Goal: Task Accomplishment & Management: Manage account settings

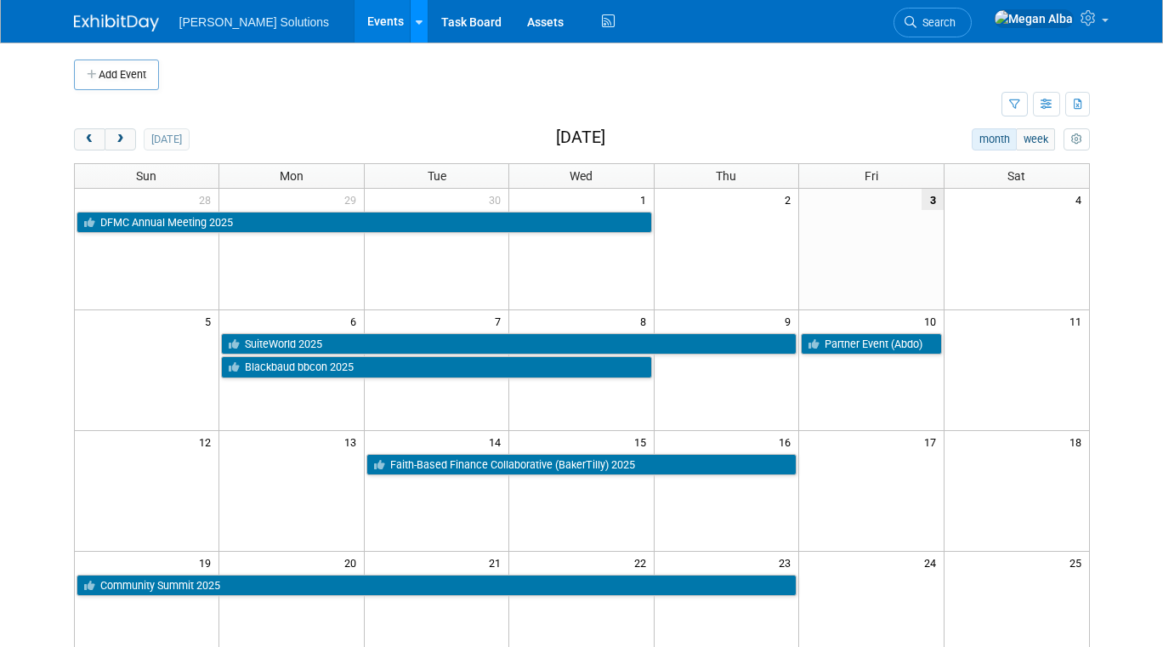
click at [410, 26] on link at bounding box center [419, 21] width 18 height 43
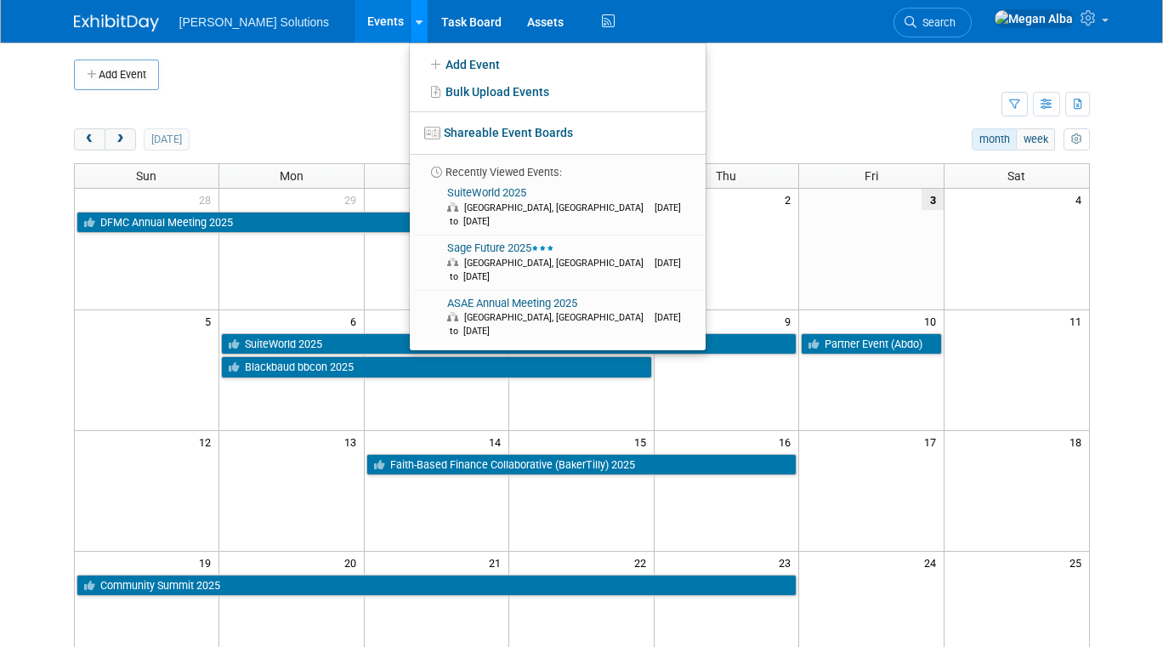
click at [410, 26] on link at bounding box center [419, 21] width 18 height 43
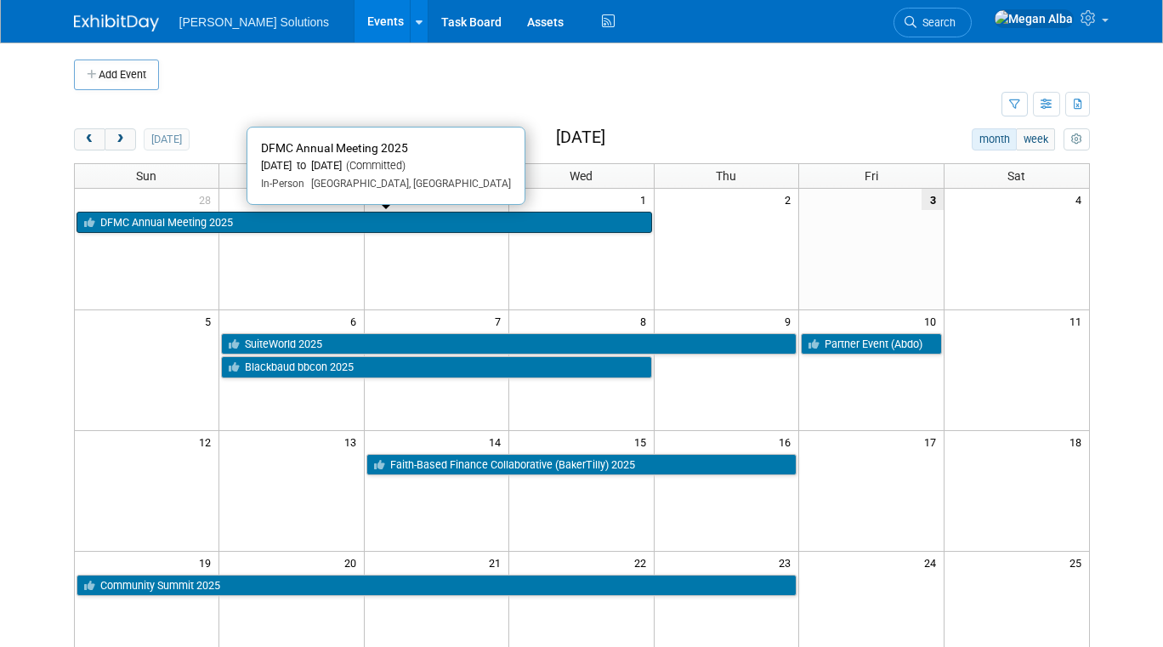
click at [282, 219] on link "DFMC Annual Meeting 2025" at bounding box center [365, 223] width 576 height 22
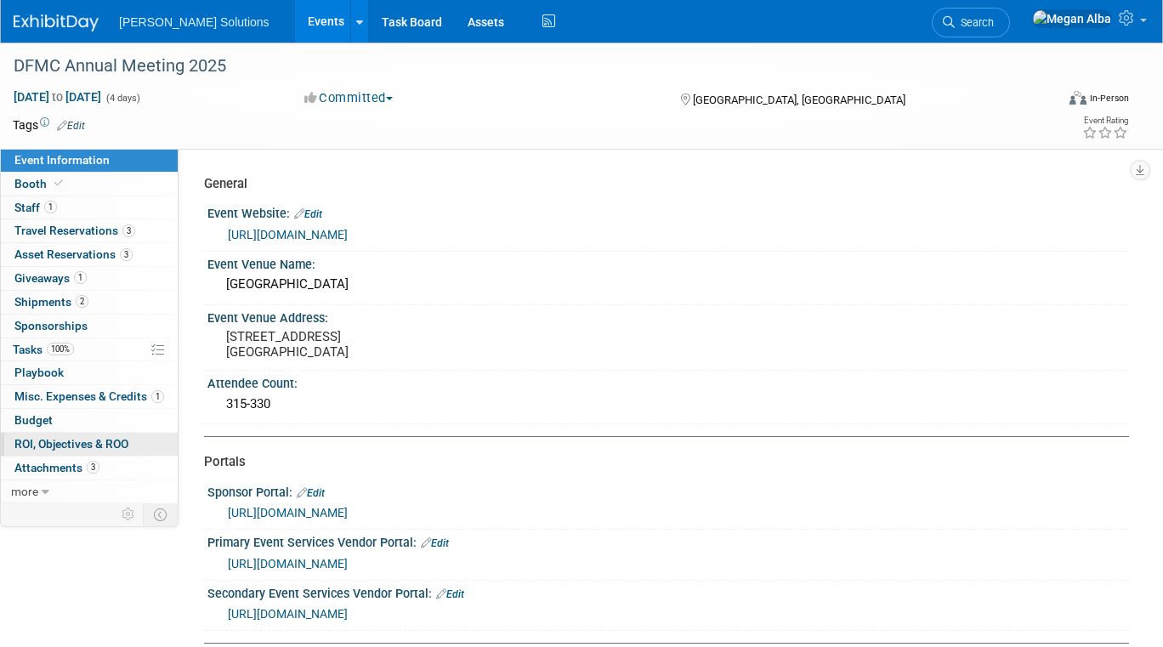
click at [81, 440] on span "ROI, Objectives & ROO 0" at bounding box center [71, 444] width 114 height 14
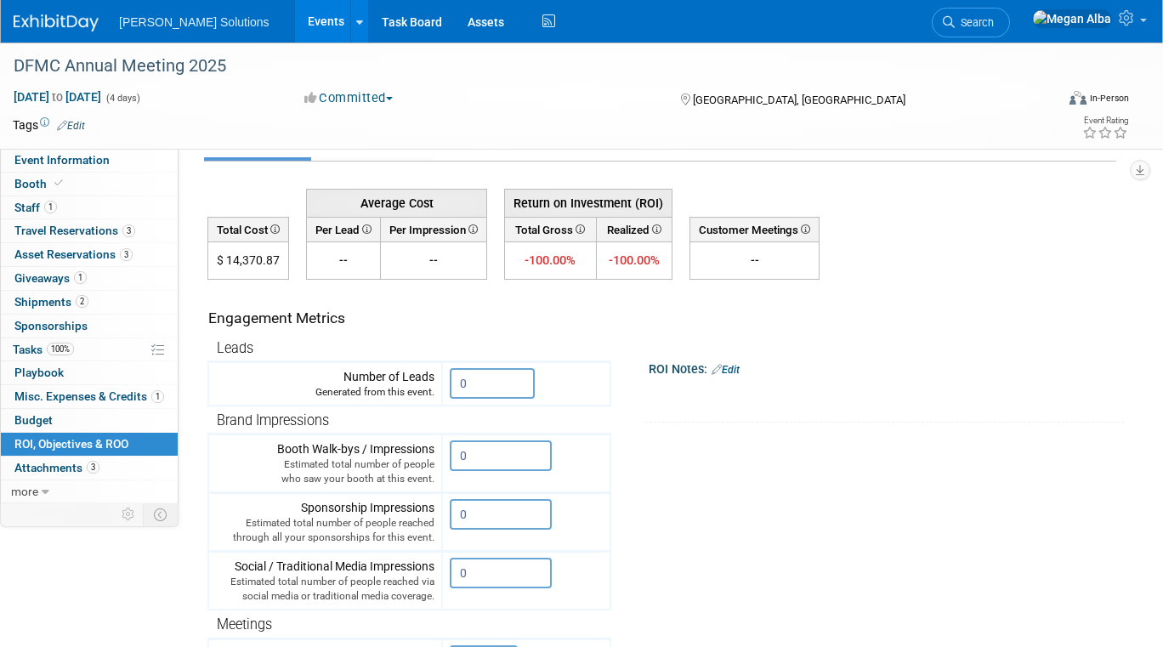
scroll to position [65, 0]
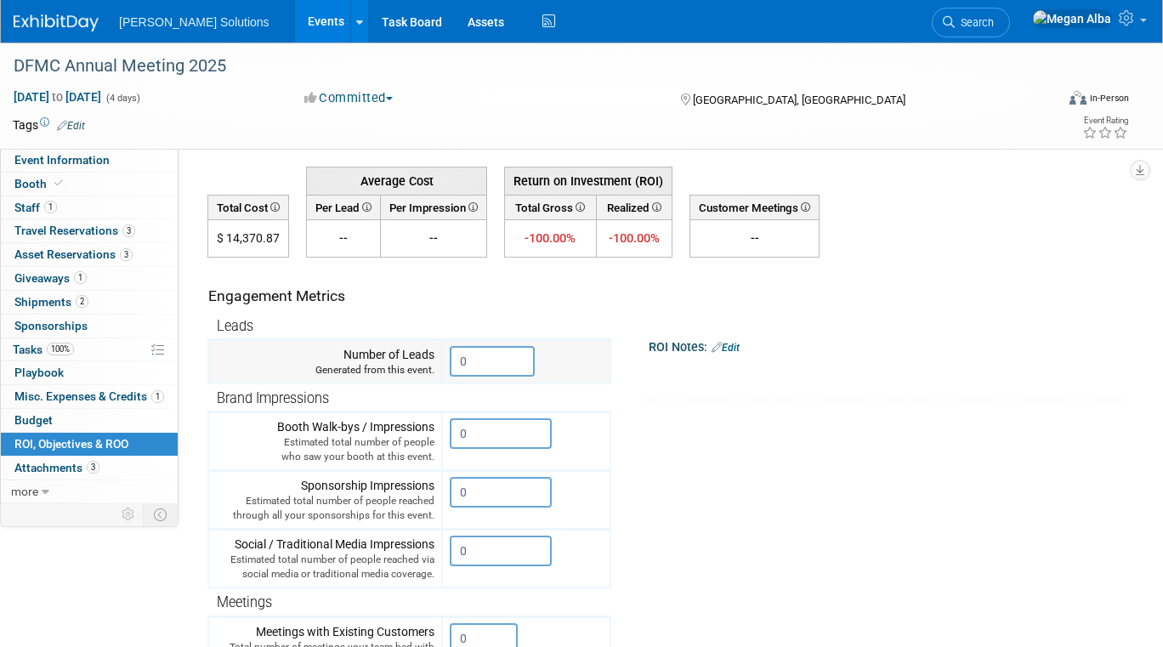
click at [471, 359] on input "0" at bounding box center [492, 361] width 85 height 31
drag, startPoint x: 469, startPoint y: 491, endPoint x: 450, endPoint y: 491, distance: 19.6
click at [450, 491] on td "0 X" at bounding box center [526, 500] width 168 height 59
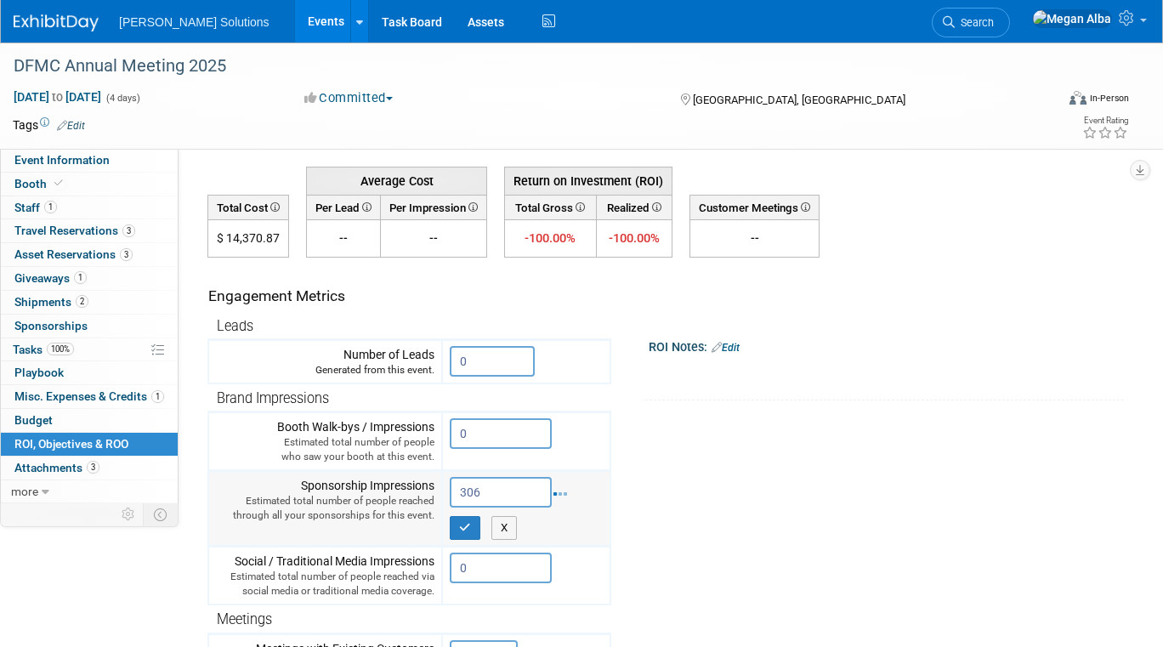
type input "306"
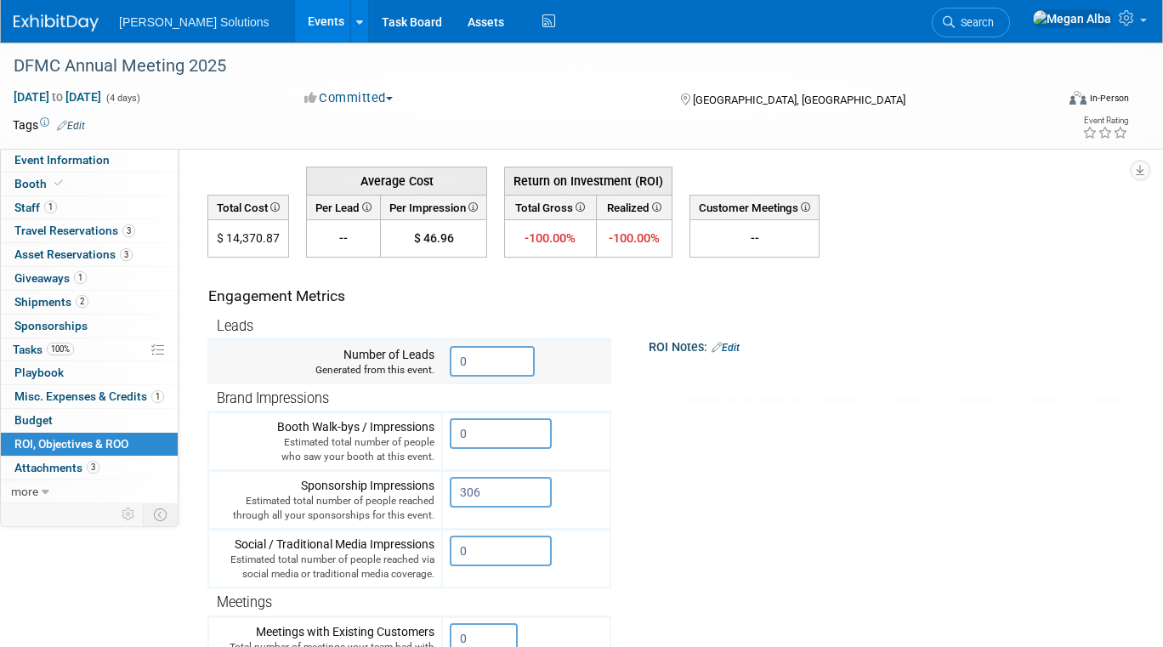
drag, startPoint x: 469, startPoint y: 360, endPoint x: 449, endPoint y: 363, distance: 20.7
click at [449, 363] on td "0 X" at bounding box center [526, 362] width 168 height 44
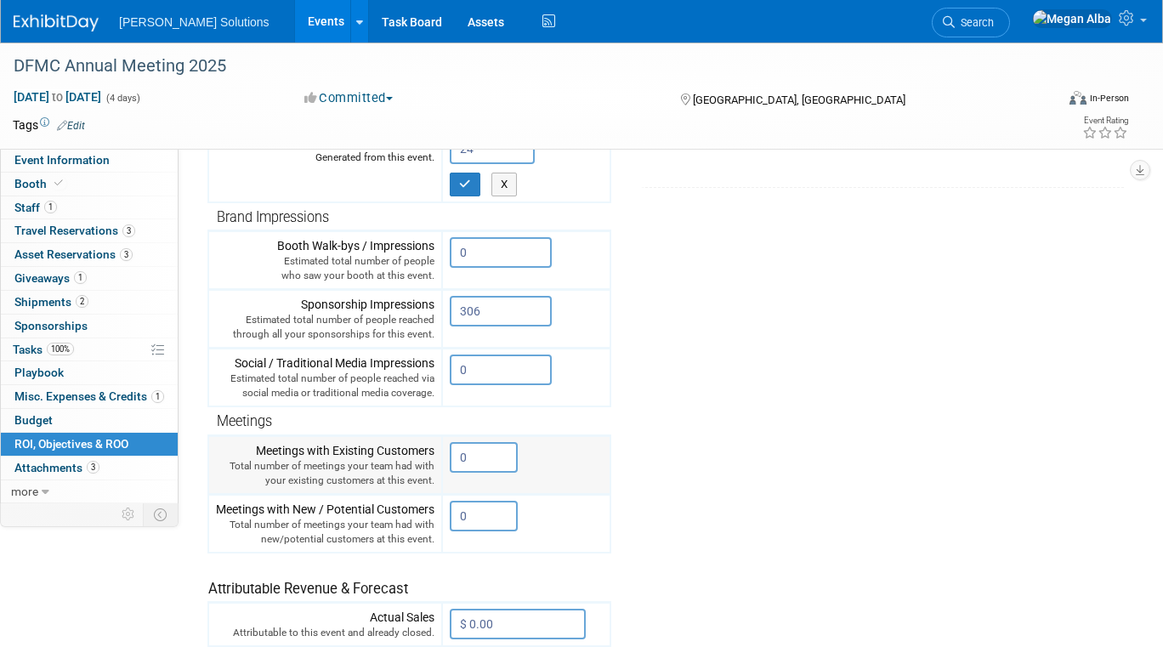
scroll to position [283, 0]
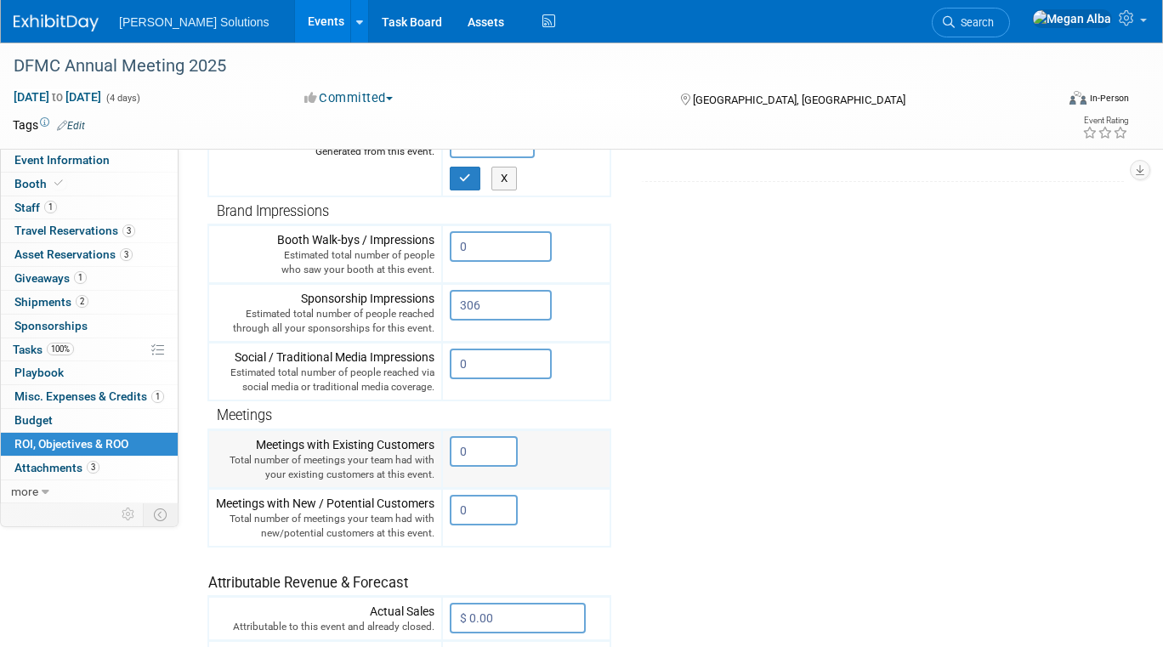
type input "24"
drag, startPoint x: 472, startPoint y: 450, endPoint x: 458, endPoint y: 449, distance: 13.6
click at [458, 449] on input "0" at bounding box center [484, 451] width 68 height 31
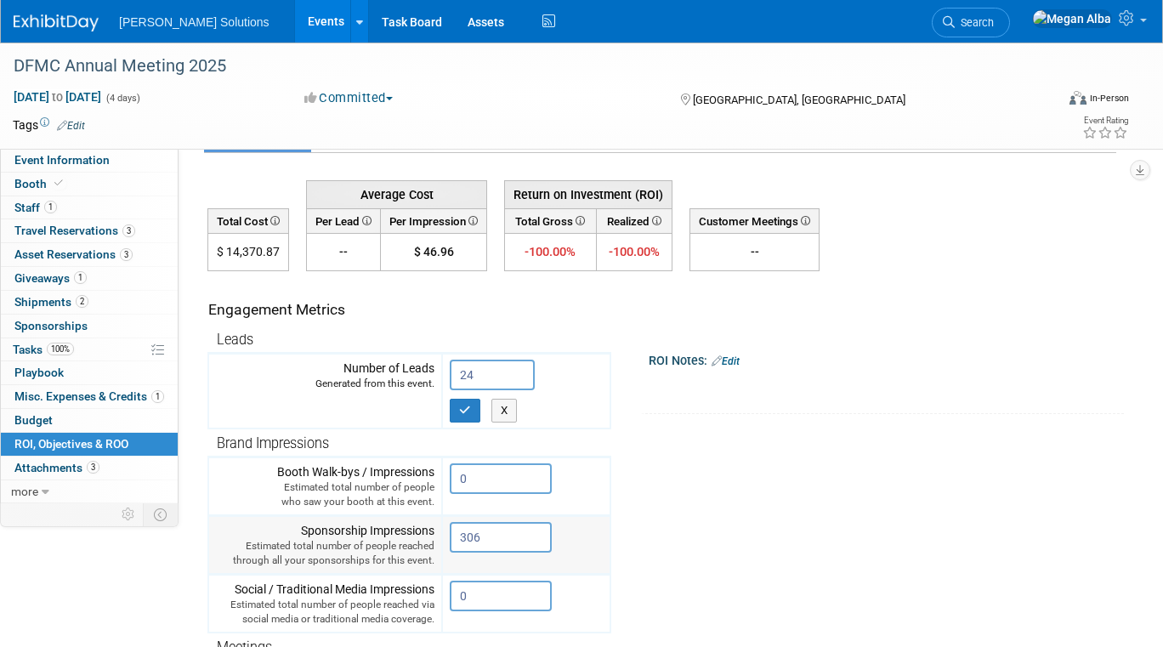
scroll to position [44, 0]
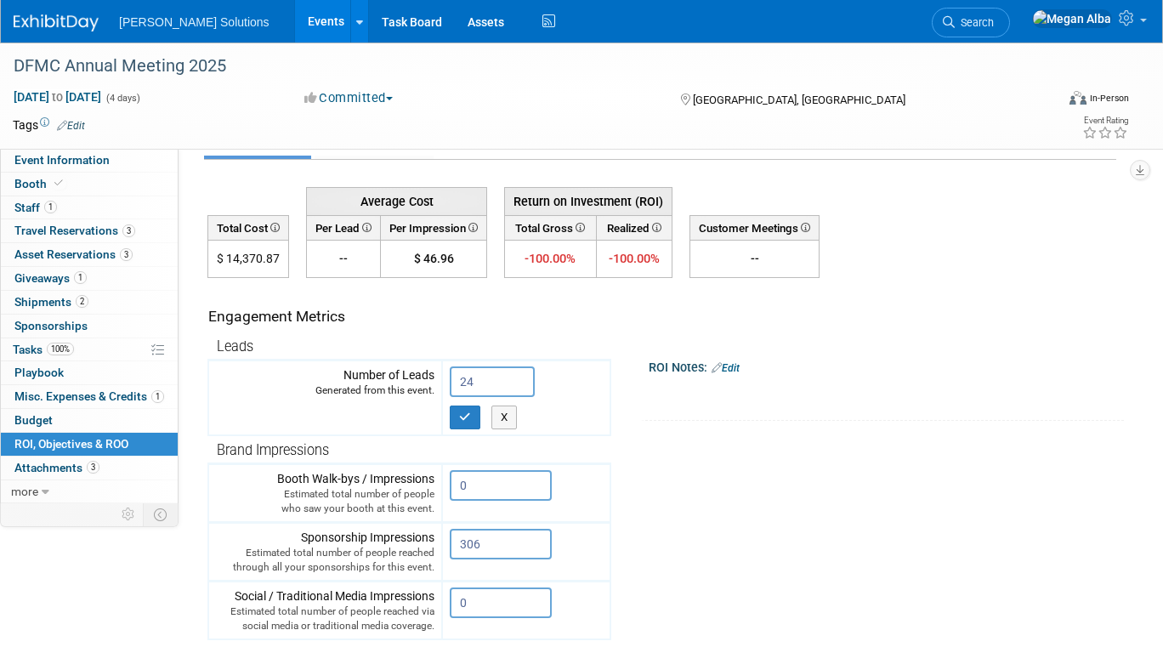
click at [580, 316] on div "Engagement Metrics" at bounding box center [405, 316] width 395 height 21
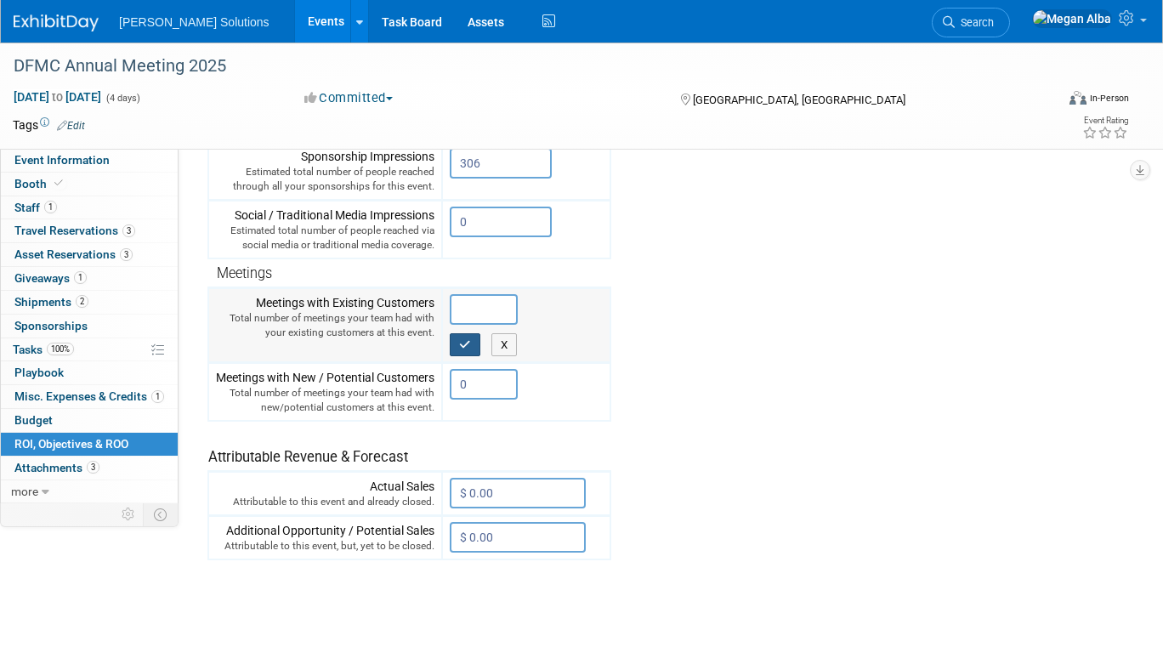
scroll to position [375, 0]
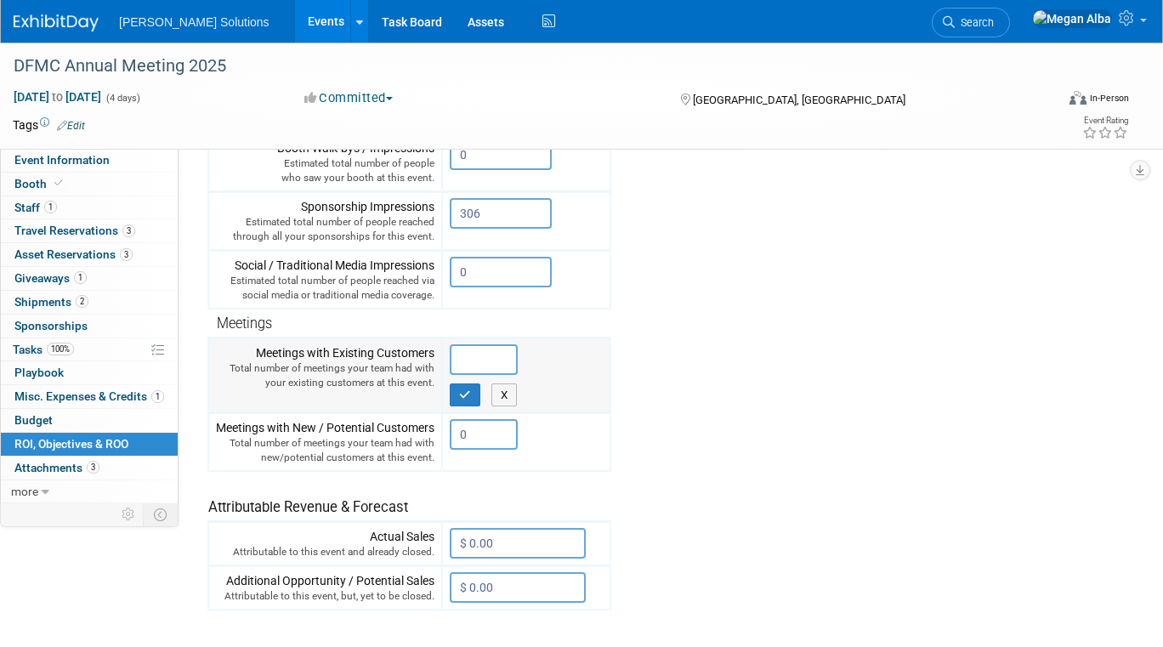
click at [464, 344] on input "text" at bounding box center [484, 359] width 68 height 31
type input "5"
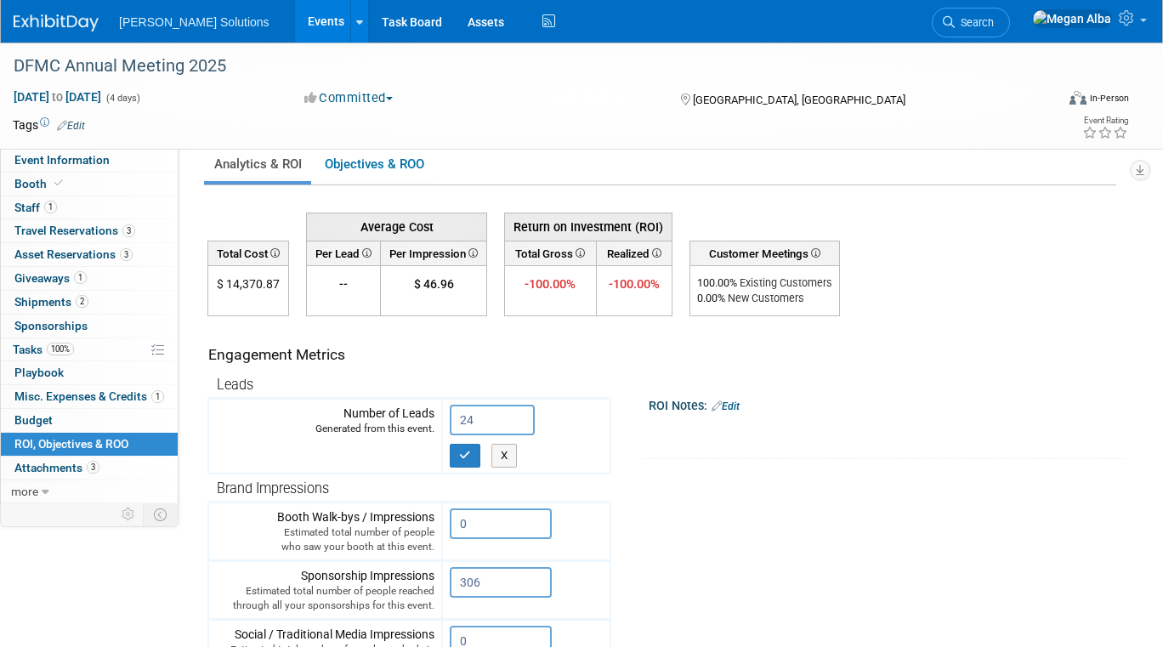
scroll to position [0, 0]
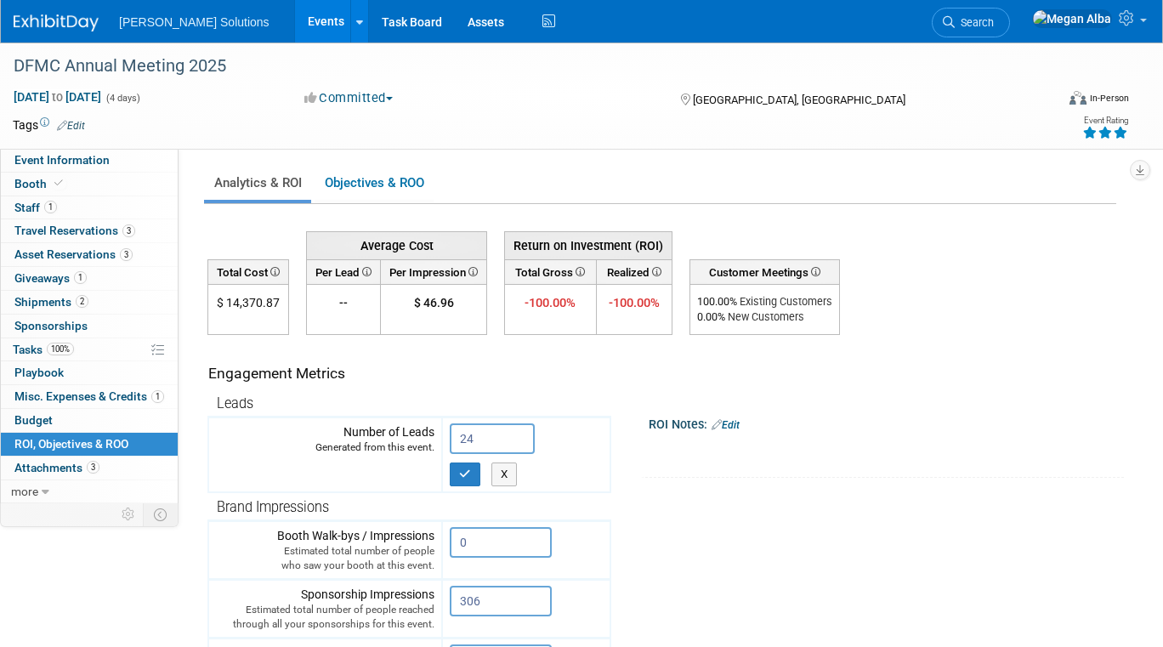
click at [1117, 130] on icon at bounding box center [1120, 133] width 15 height 12
